Goal: Task Accomplishment & Management: Complete application form

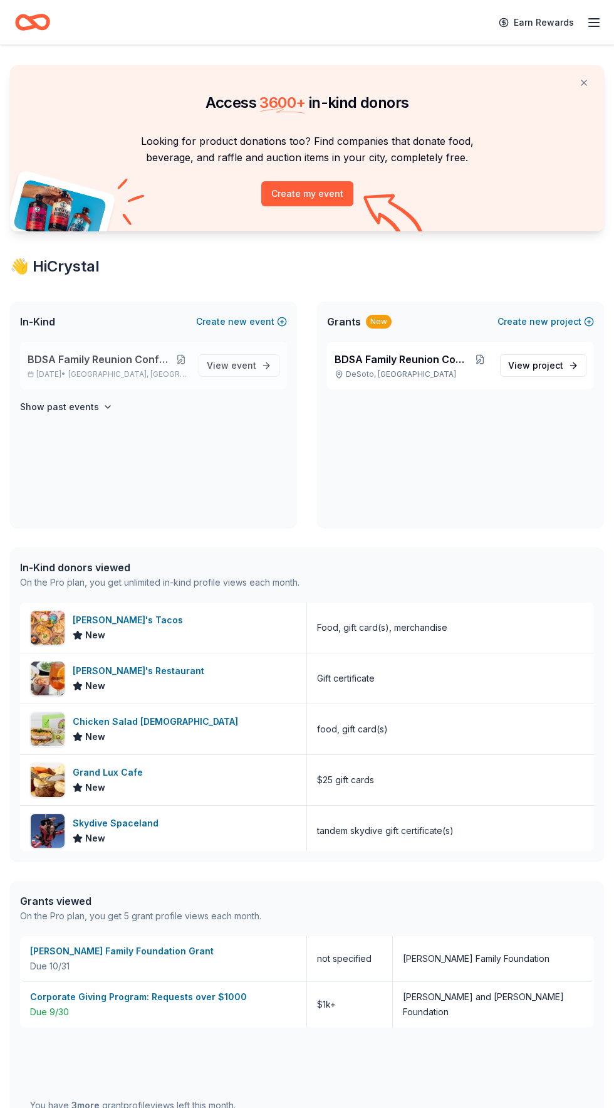
click at [182, 359] on button at bounding box center [181, 359] width 15 height 10
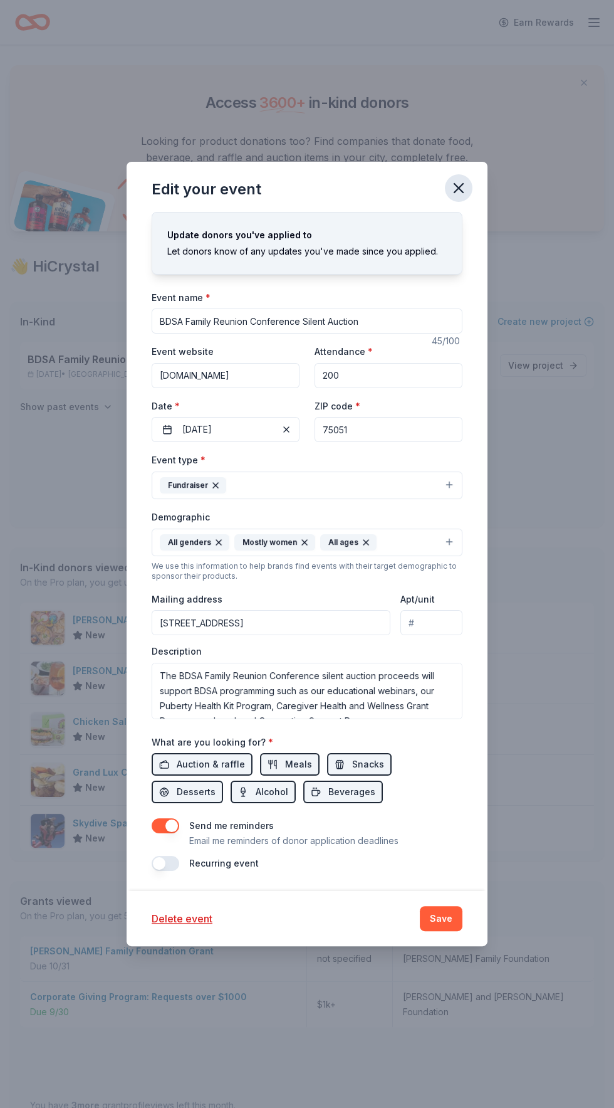
click at [466, 184] on icon "button" at bounding box center [459, 188] width 18 height 18
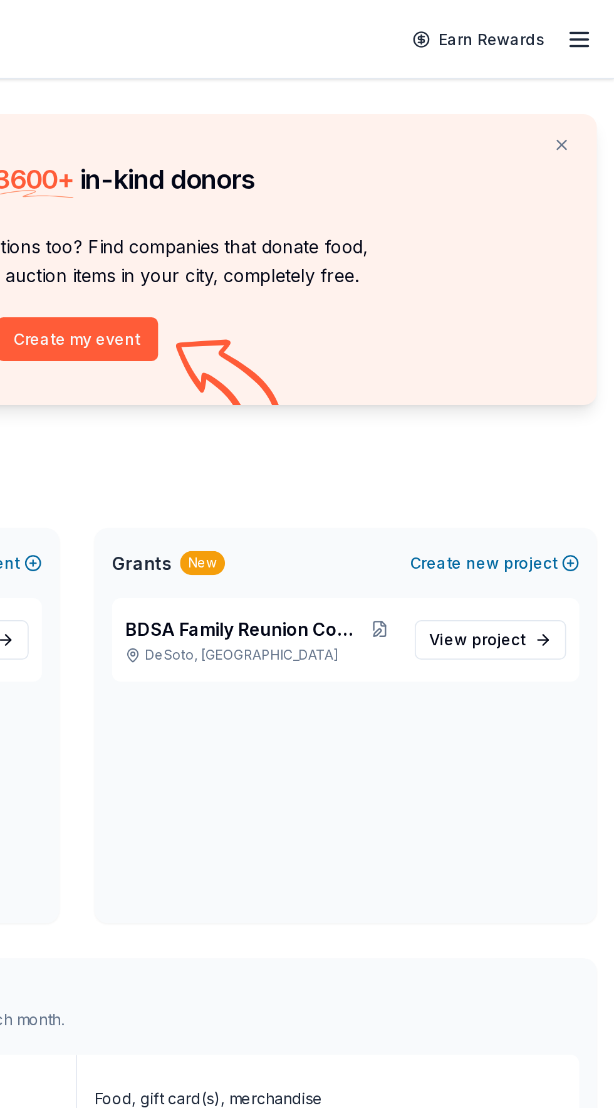
click at [594, 19] on line "button" at bounding box center [594, 19] width 10 height 0
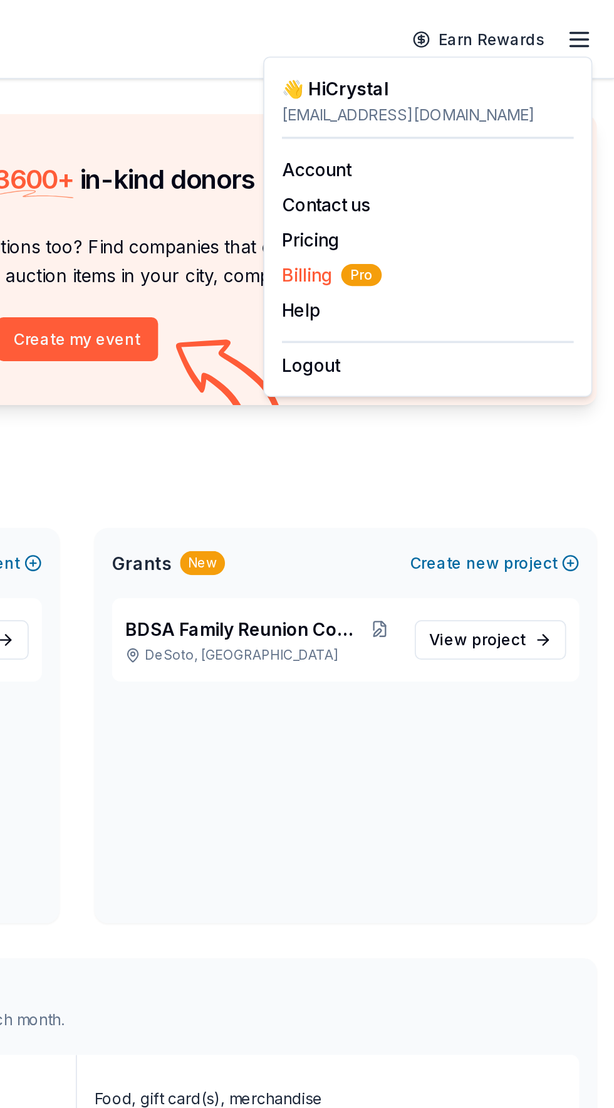
click at [443, 160] on span "Billing Pro" at bounding box center [452, 157] width 57 height 15
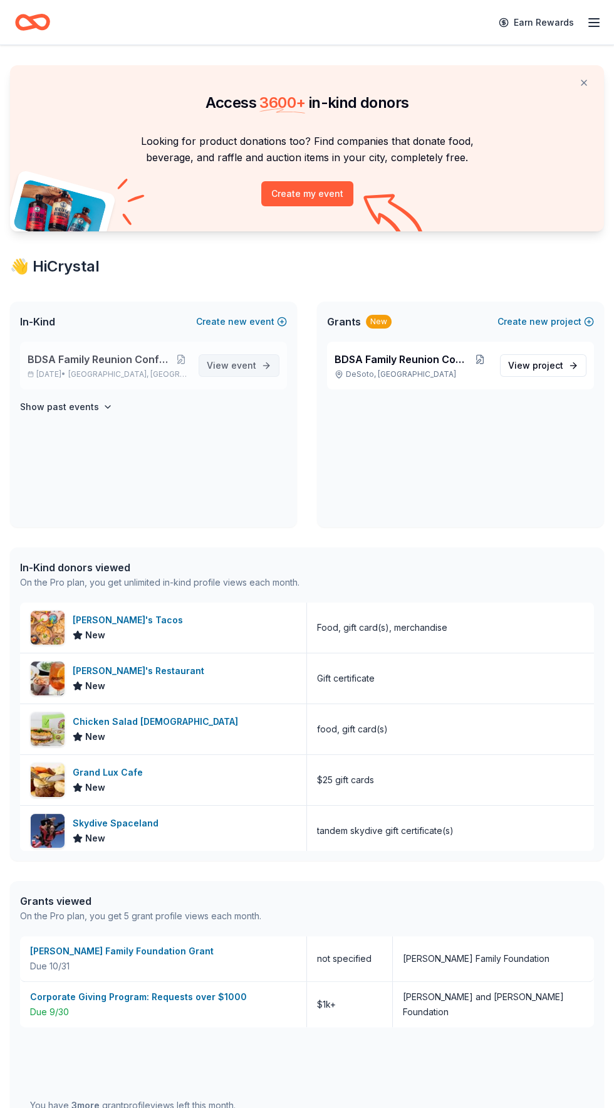
click at [239, 365] on span "event" at bounding box center [243, 365] width 25 height 11
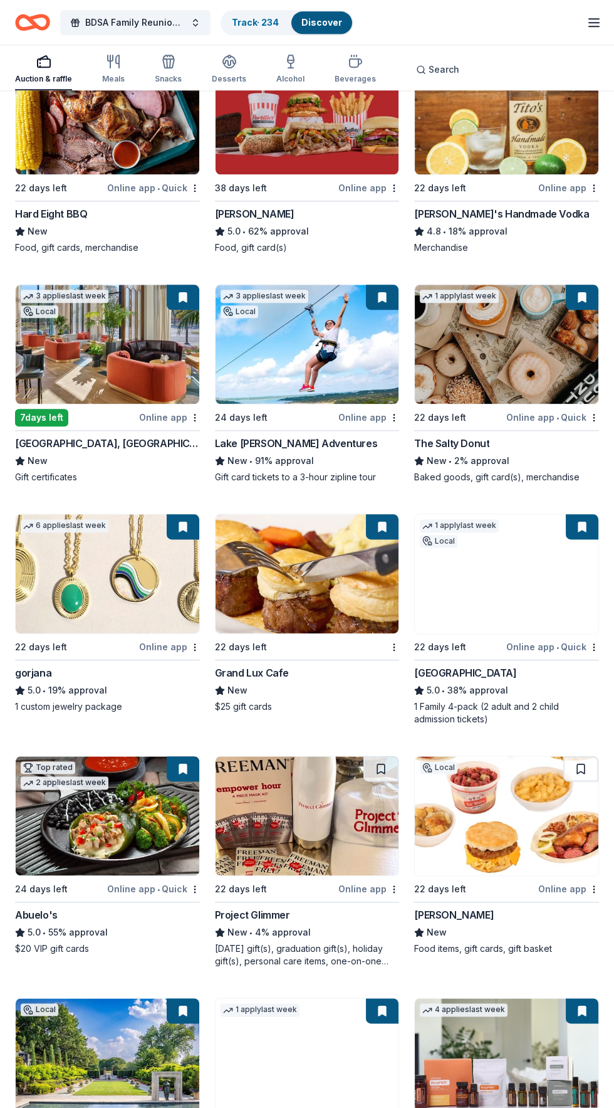
scroll to position [2075, 0]
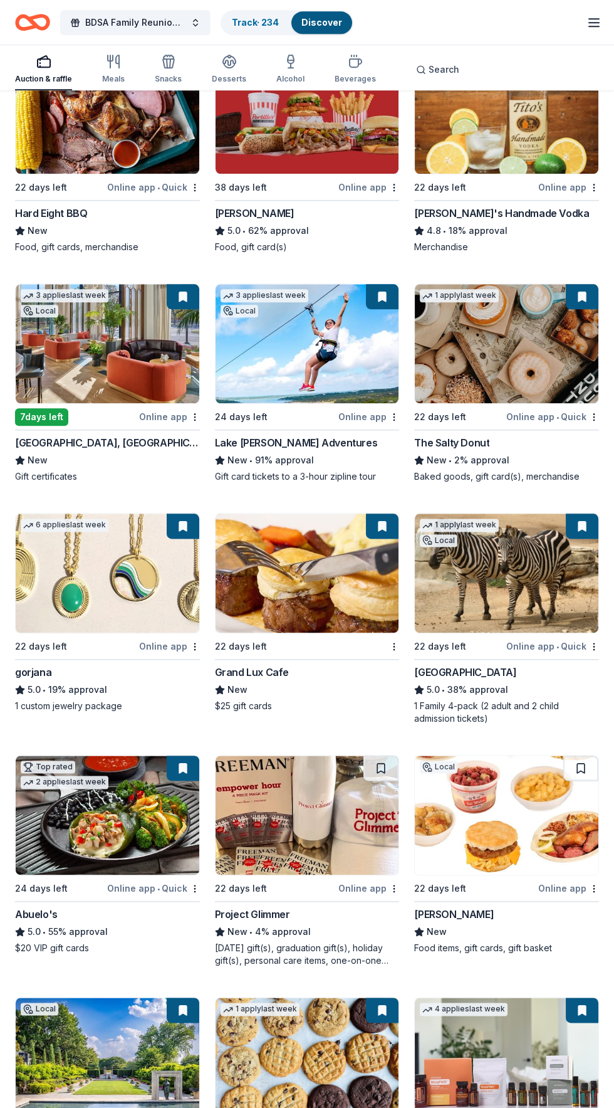
click at [313, 821] on img at bounding box center [308, 814] width 184 height 119
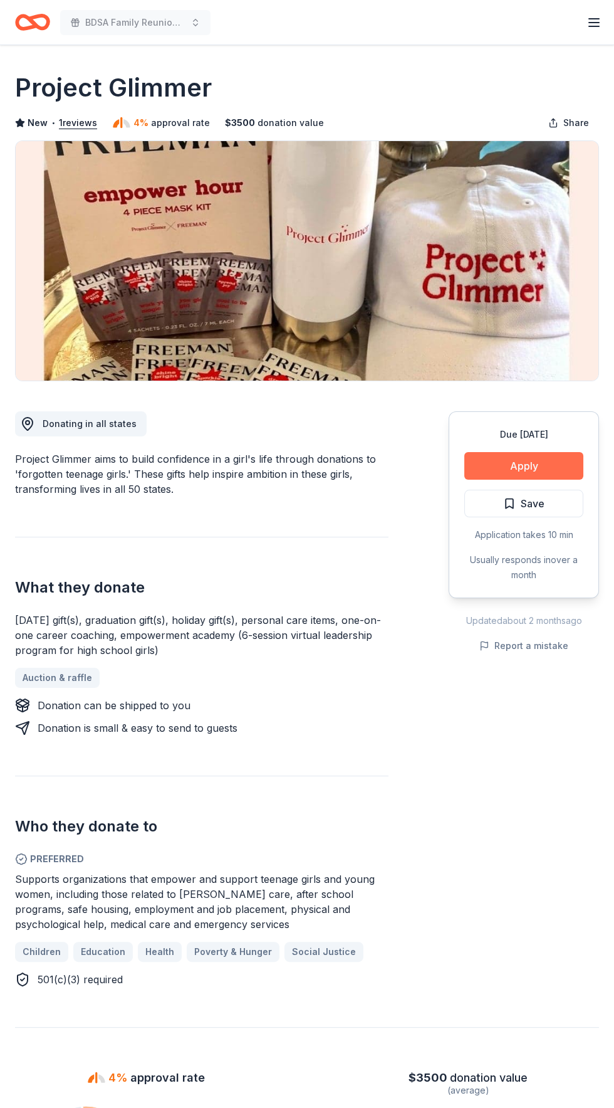
click at [554, 459] on button "Apply" at bounding box center [524, 466] width 119 height 28
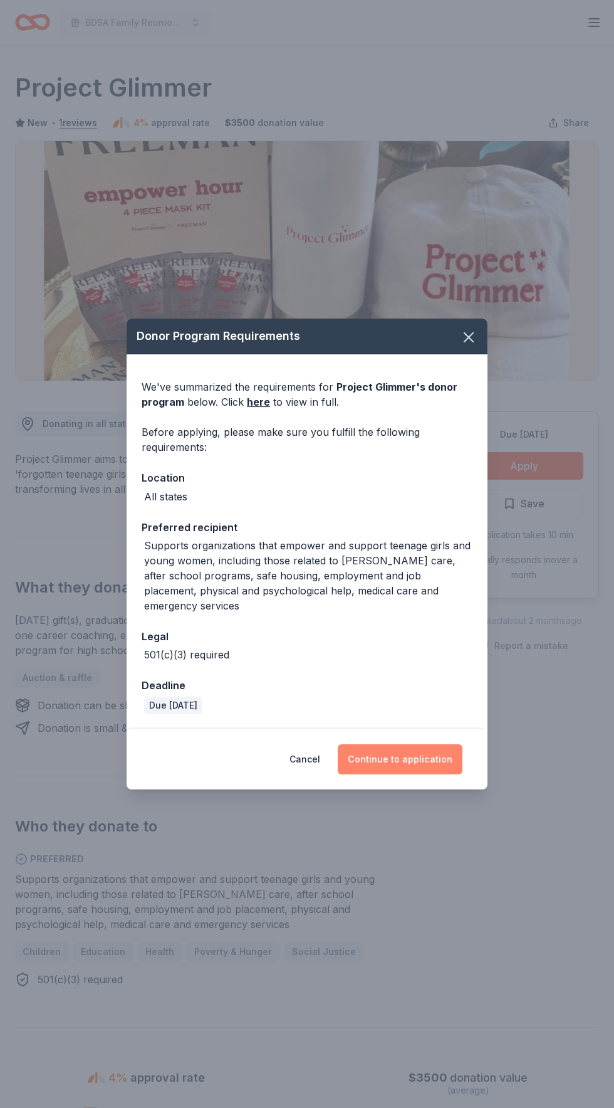
click at [423, 749] on button "Continue to application" at bounding box center [400, 759] width 125 height 30
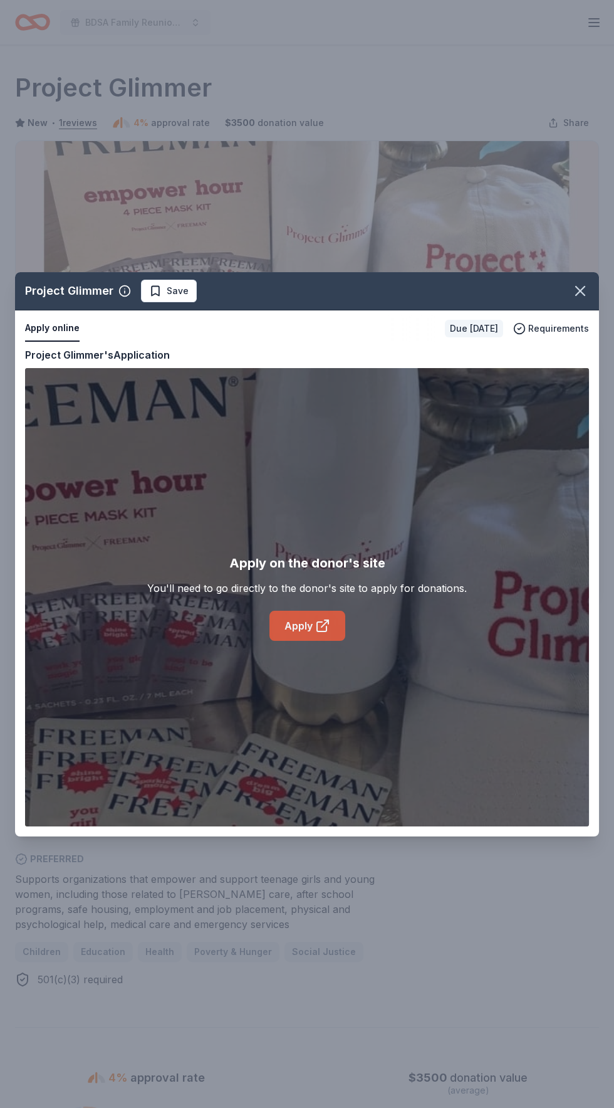
click at [340, 621] on link "Apply" at bounding box center [308, 626] width 76 height 30
click at [320, 622] on icon at bounding box center [321, 626] width 9 height 9
click at [177, 293] on span "Save" at bounding box center [178, 290] width 22 height 15
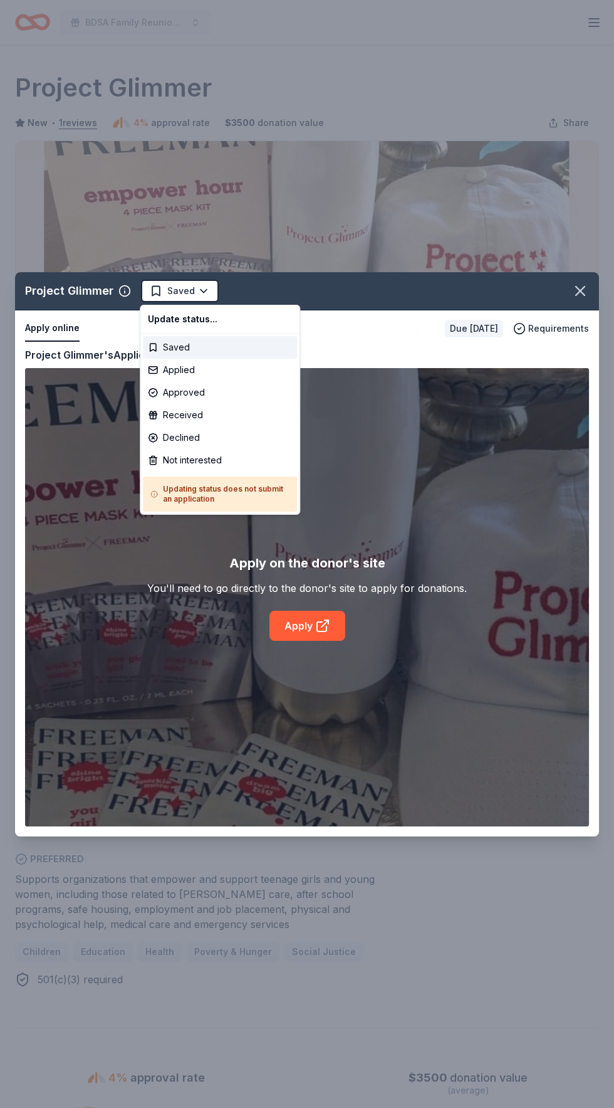
click at [181, 290] on html "BDSA Family Reunion Conference Silent Auction Earn Rewards Due [DATE] Share Pro…" at bounding box center [307, 554] width 614 height 1108
click at [196, 374] on div "Applied" at bounding box center [220, 370] width 154 height 23
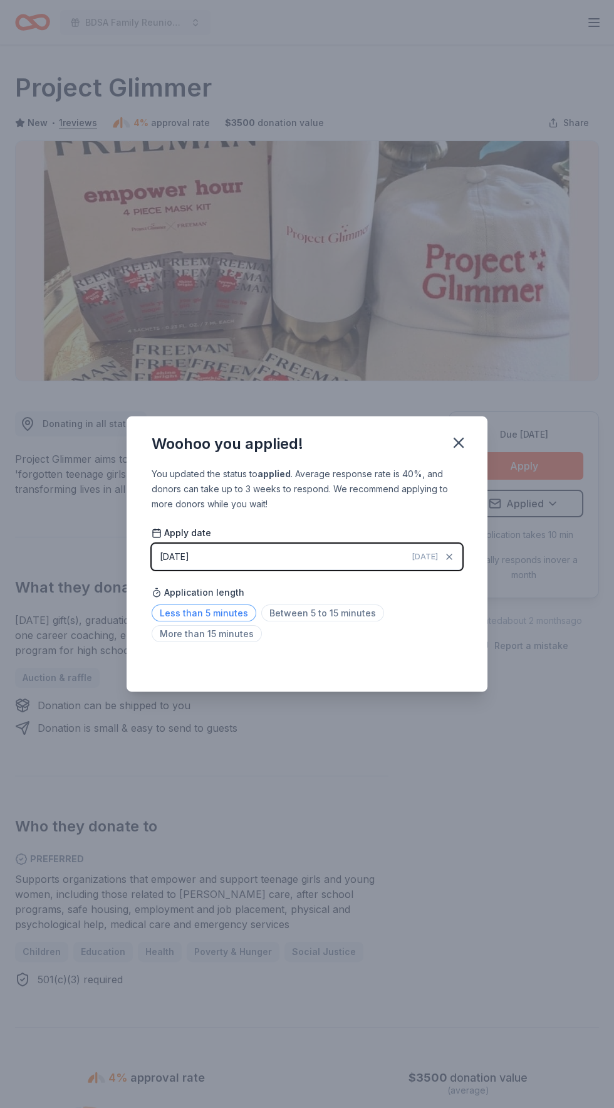
click at [228, 607] on span "Less than 5 minutes" at bounding box center [204, 612] width 105 height 17
click at [467, 443] on icon "button" at bounding box center [459, 443] width 18 height 18
